Goal: Navigation & Orientation: Find specific page/section

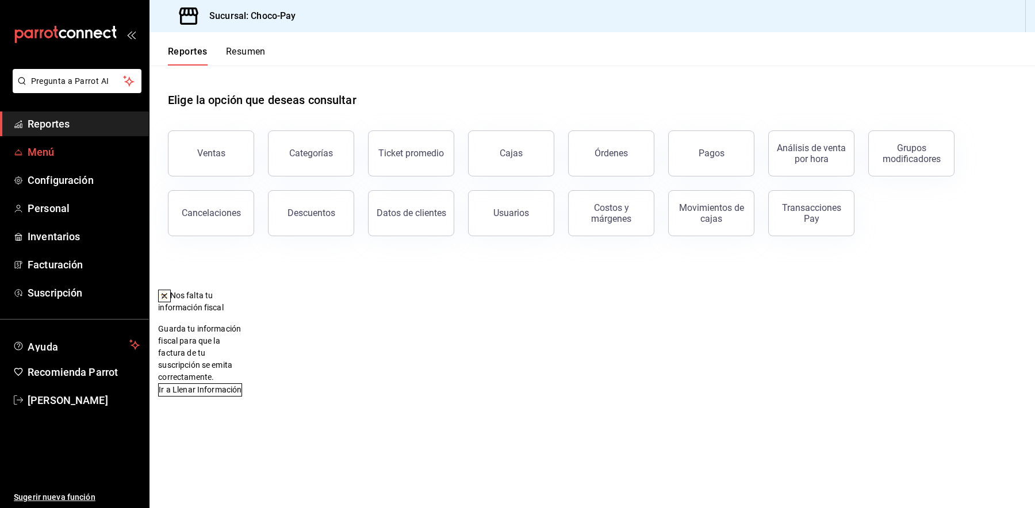
click at [92, 154] on span "Menú" at bounding box center [84, 152] width 112 height 16
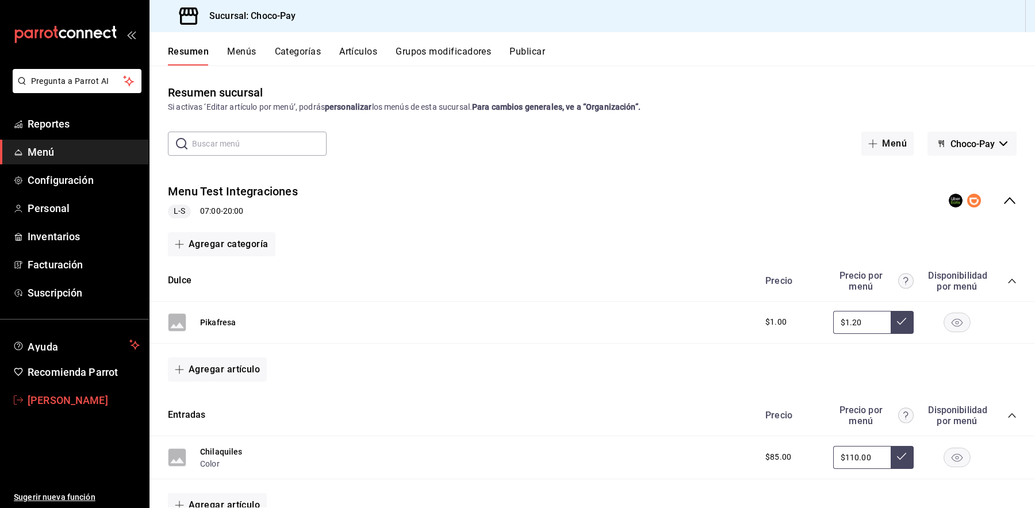
click at [67, 393] on span "[PERSON_NAME]" at bounding box center [84, 401] width 112 height 16
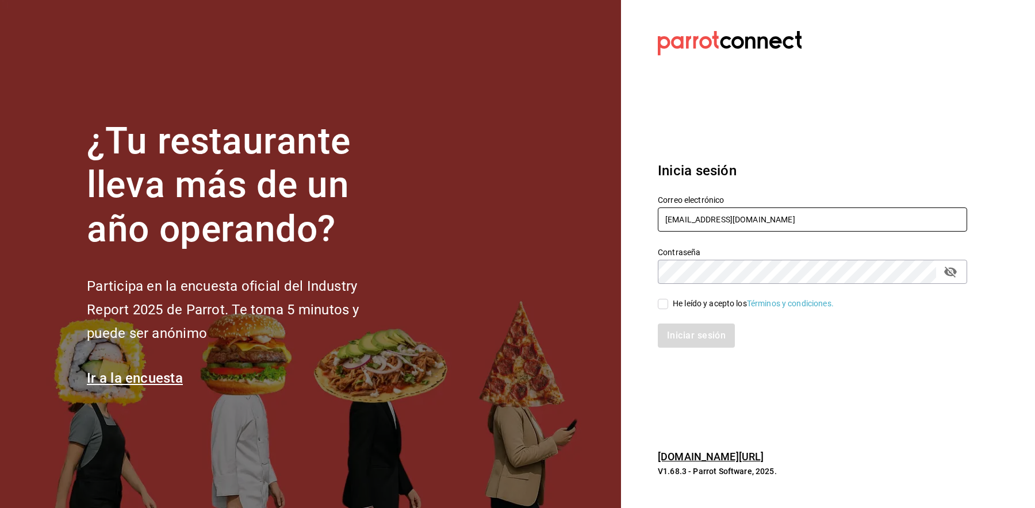
click at [817, 225] on input "[EMAIL_ADDRESS][DOMAIN_NAME]" at bounding box center [812, 220] width 309 height 24
